Goal: Information Seeking & Learning: Learn about a topic

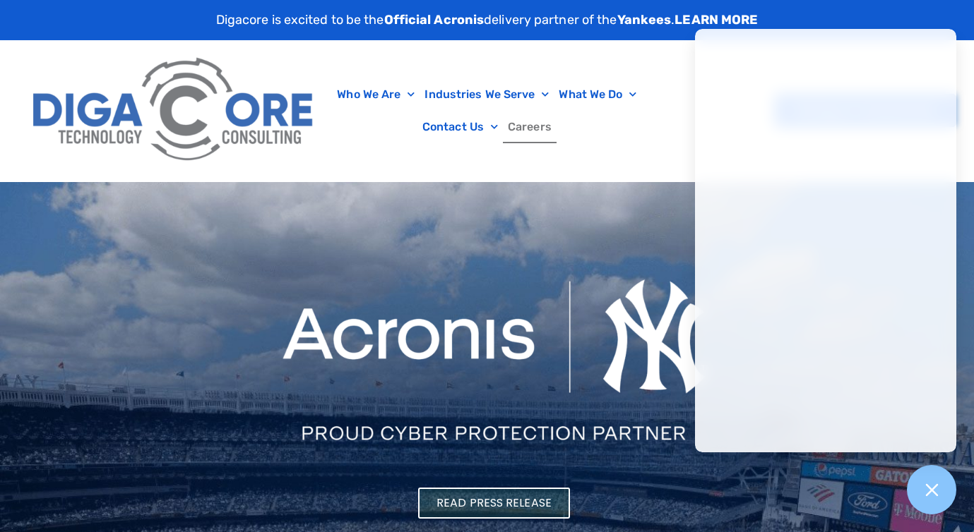
click at [528, 140] on link "Careers" at bounding box center [530, 127] width 54 height 32
click at [534, 133] on link "Careers" at bounding box center [530, 127] width 54 height 32
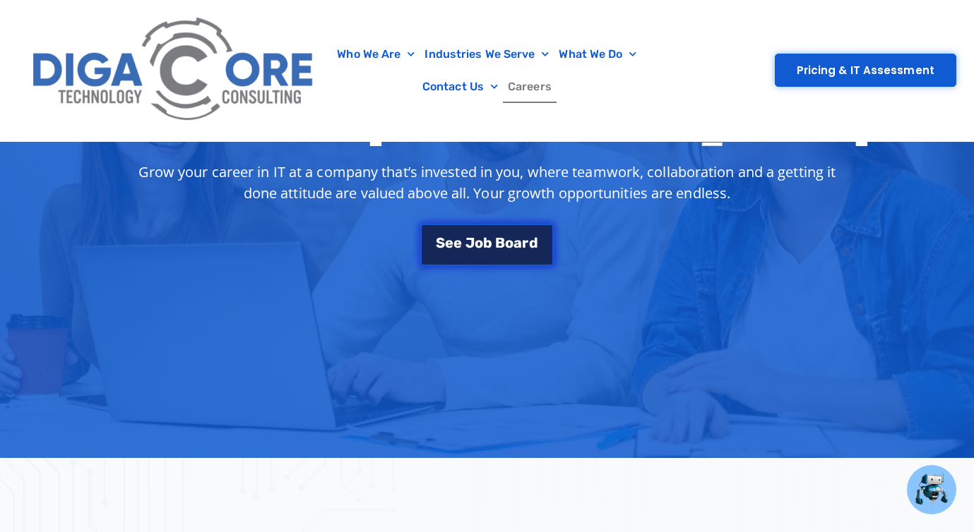
click at [516, 253] on link "S e e J o b B o a r d" at bounding box center [486, 245] width 133 height 42
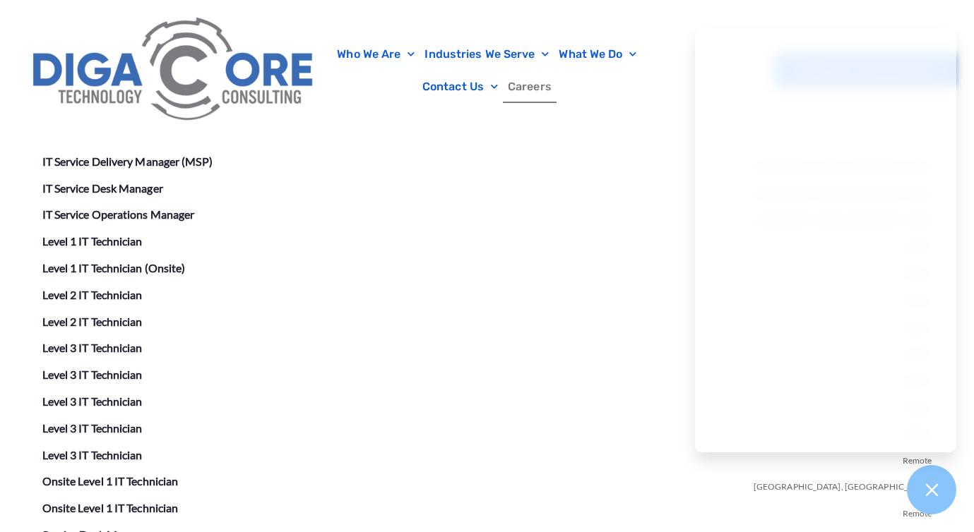
scroll to position [2516, 0]
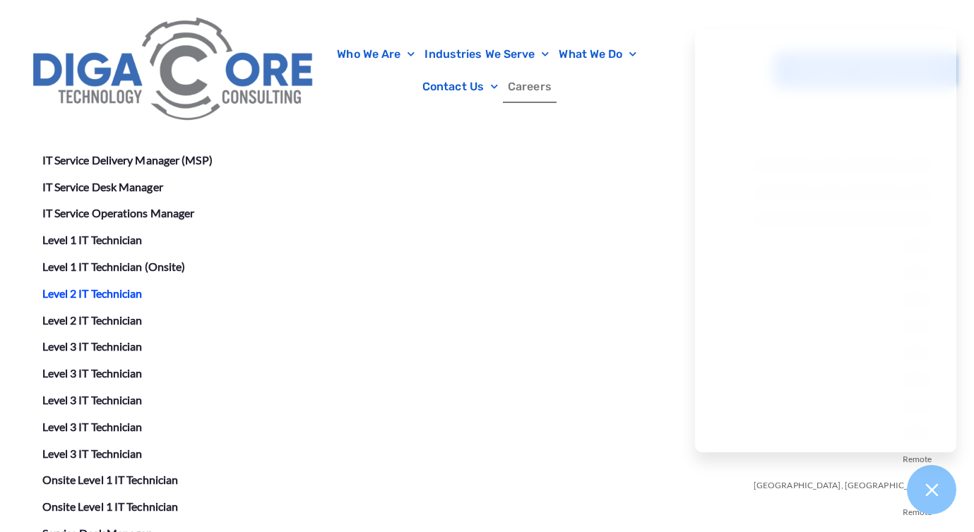
click at [96, 292] on link "Level 2 IT Technician" at bounding box center [92, 293] width 100 height 13
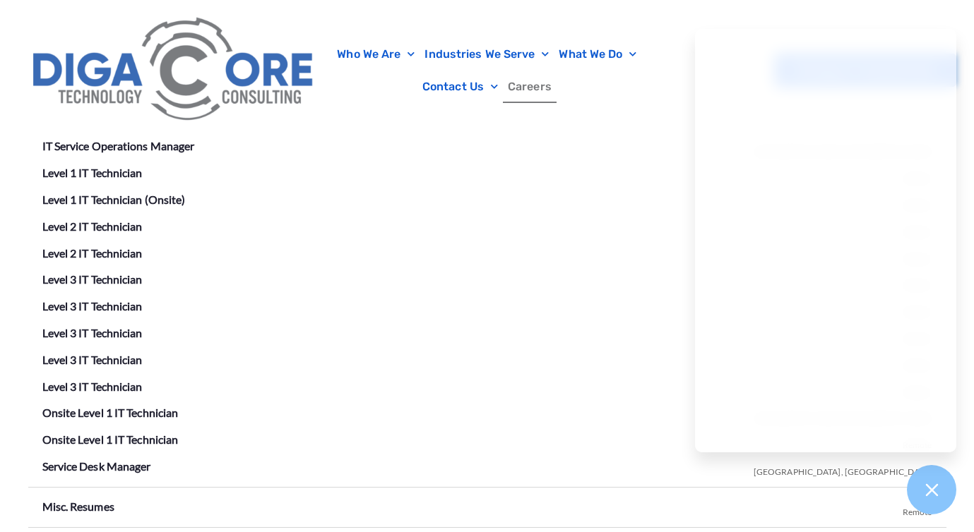
scroll to position [2580, 0]
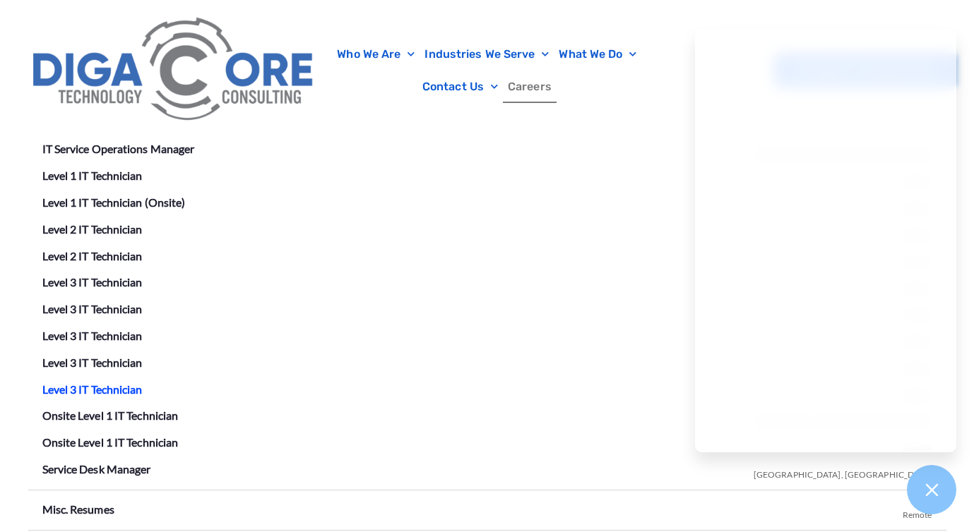
click at [143, 390] on link "Level 3 IT Technician" at bounding box center [92, 389] width 100 height 13
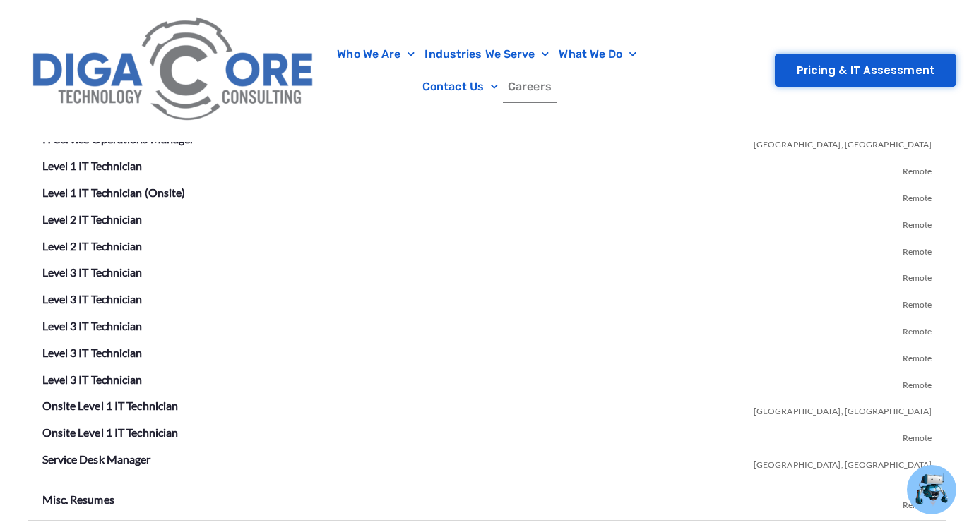
scroll to position [2608, 0]
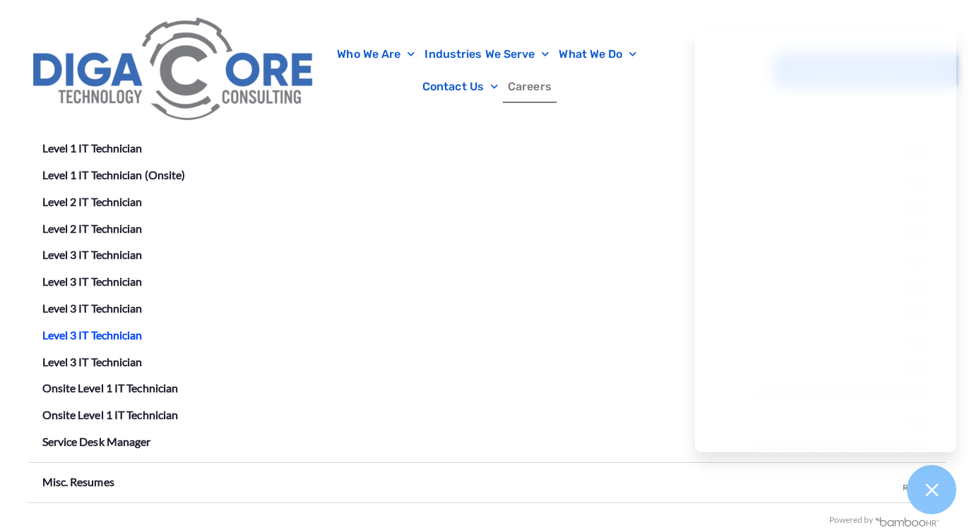
click at [104, 328] on link "Level 3 IT Technician" at bounding box center [92, 334] width 100 height 13
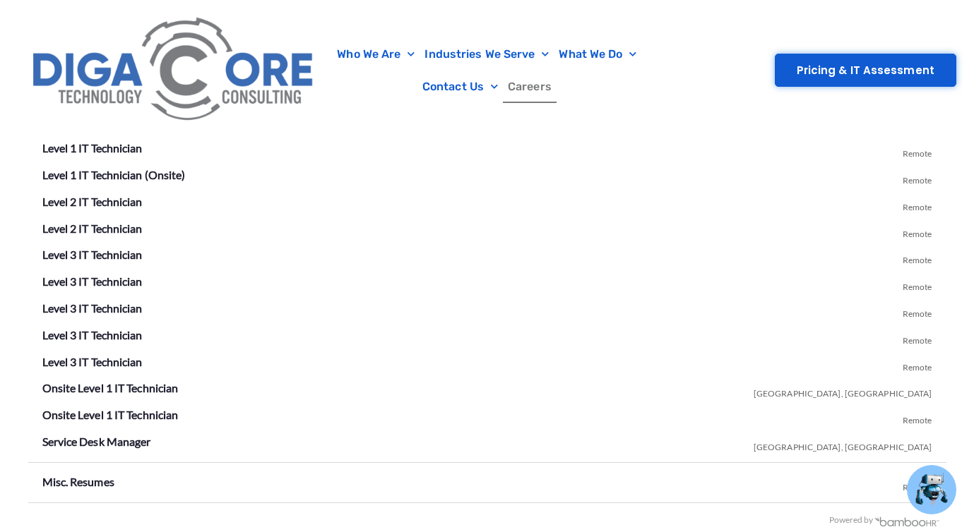
scroll to position [2608, 0]
click at [122, 306] on link "Level 3 IT Technician" at bounding box center [92, 308] width 100 height 13
click at [100, 248] on link "Level 3 IT Technician" at bounding box center [92, 254] width 100 height 13
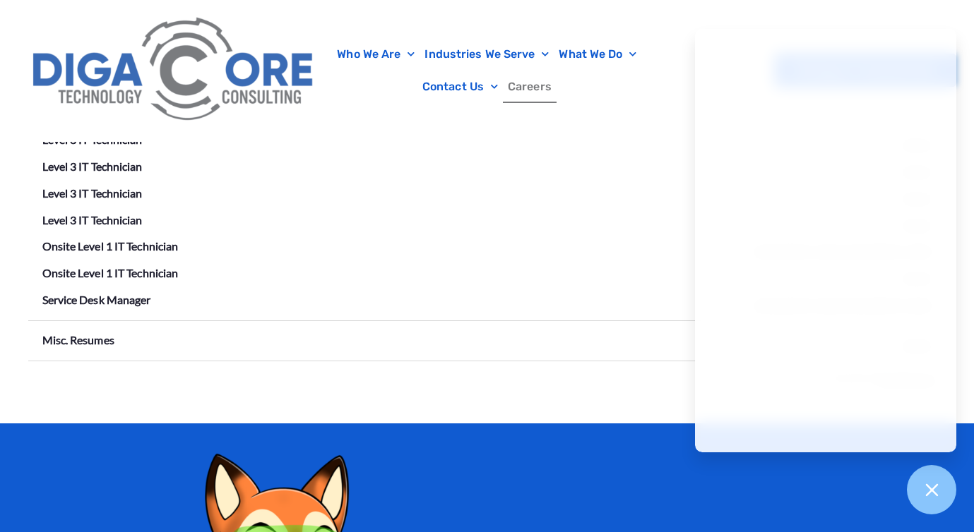
scroll to position [2751, 0]
